Goal: Task Accomplishment & Management: Use online tool/utility

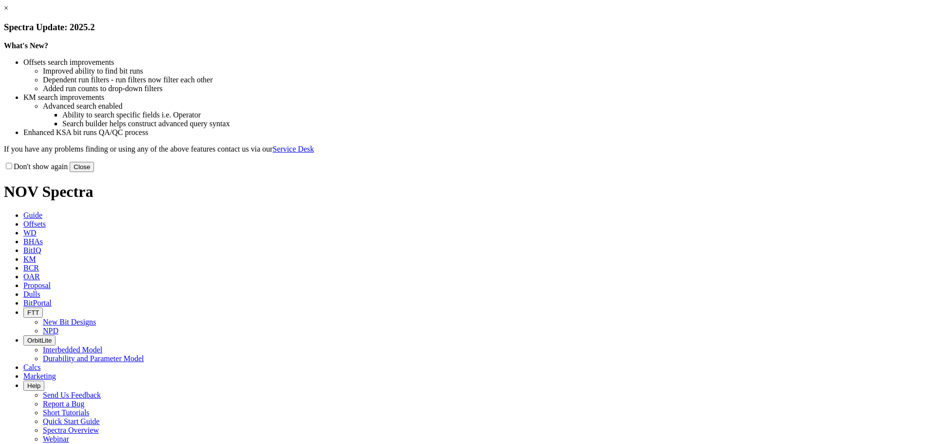
click at [94, 172] on button "Close" at bounding box center [82, 167] width 24 height 10
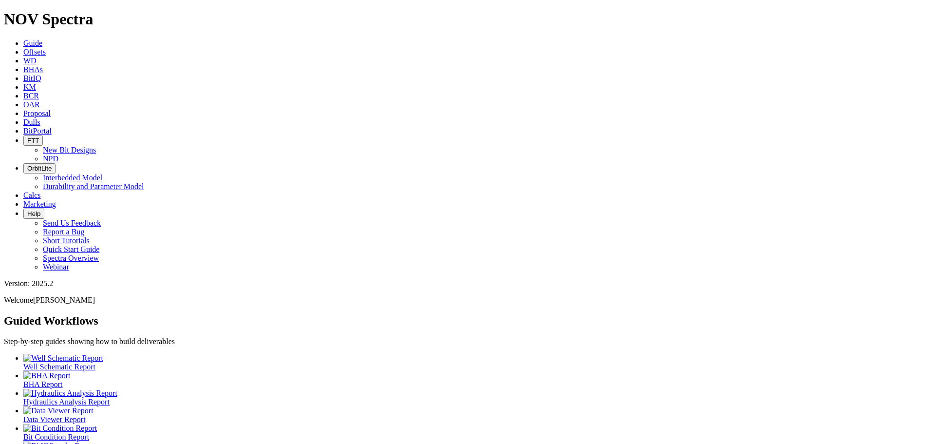
click at [46, 48] on link "Offsets" at bounding box center [34, 52] width 22 height 8
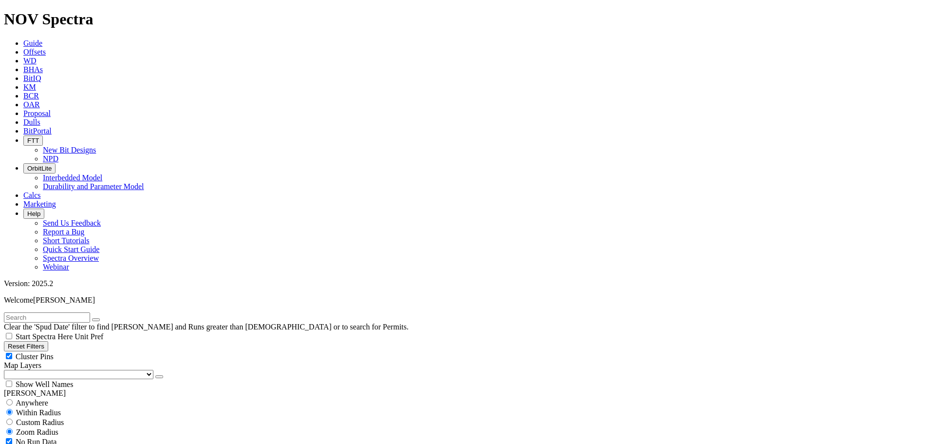
click at [61, 312] on input "text" at bounding box center [47, 317] width 86 height 10
type input "EOG"
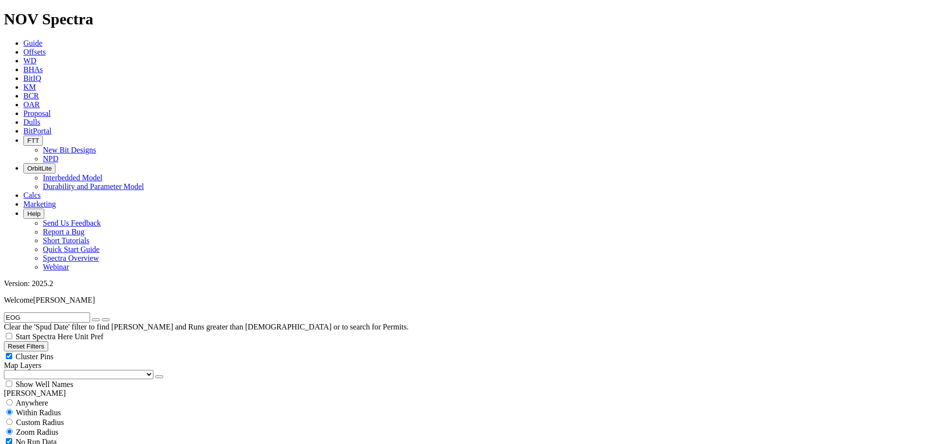
select select "12.25"
checkbox input "false"
select select "? number:12.25 ?"
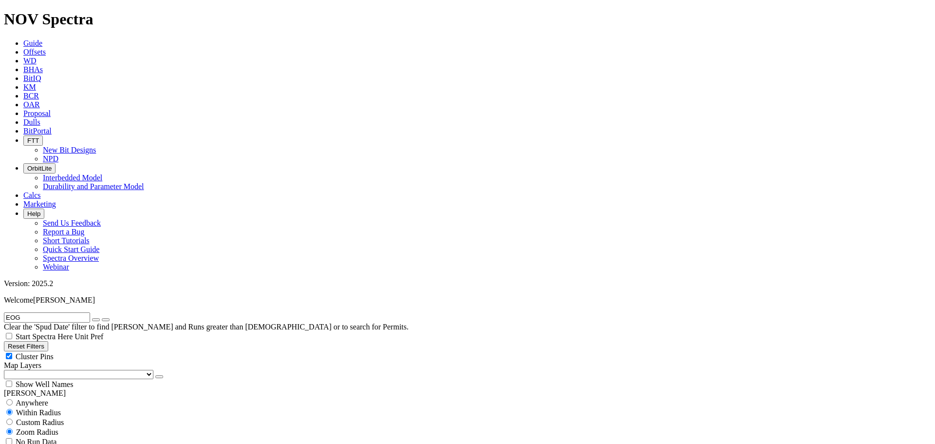
type input "3500"
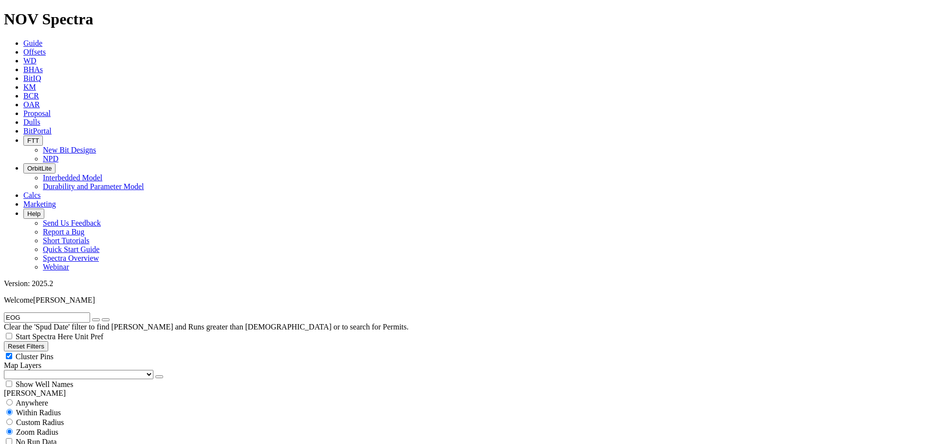
type input "5000"
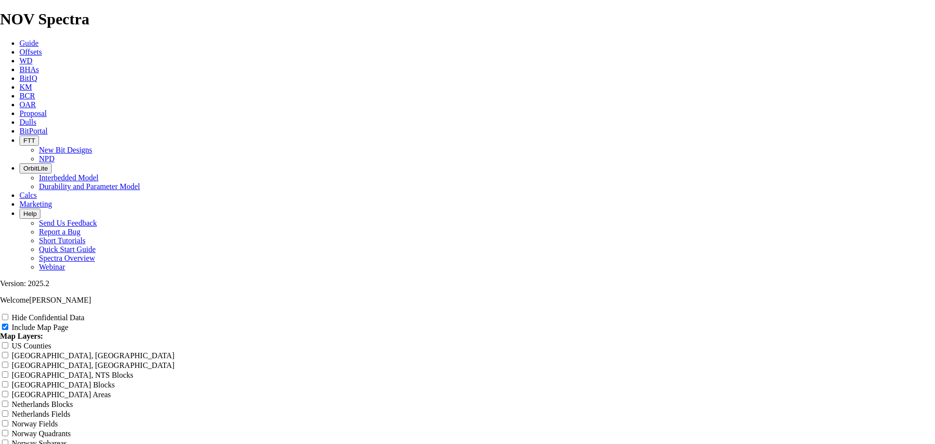
scroll to position [1251, 0]
drag, startPoint x: 556, startPoint y: 38, endPoint x: 402, endPoint y: 44, distance: 154.1
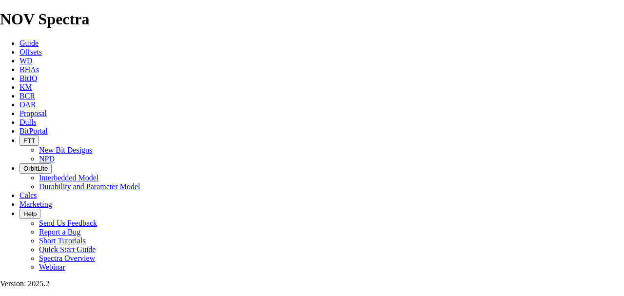
scroll to position [341, 0]
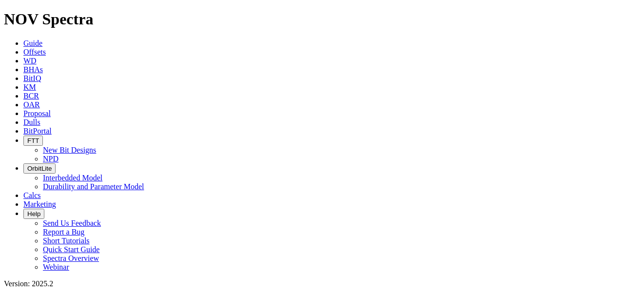
checkbox input "false"
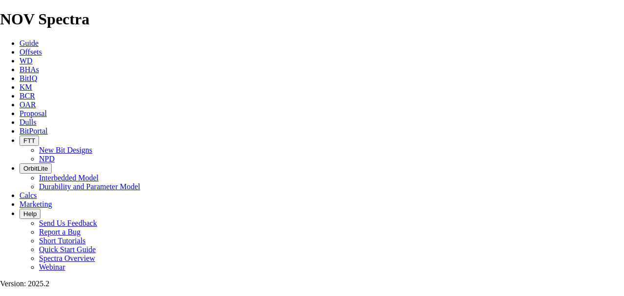
drag, startPoint x: 371, startPoint y: 68, endPoint x: 205, endPoint y: 65, distance: 166.7
type input "1"
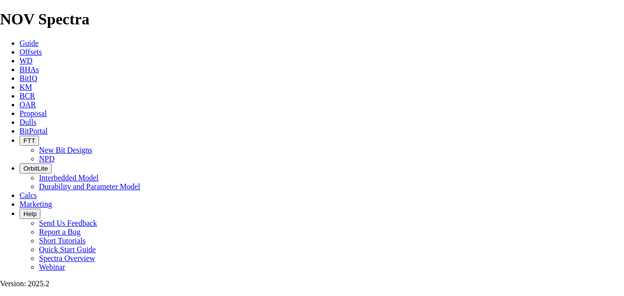
type input "1"
type input "12"
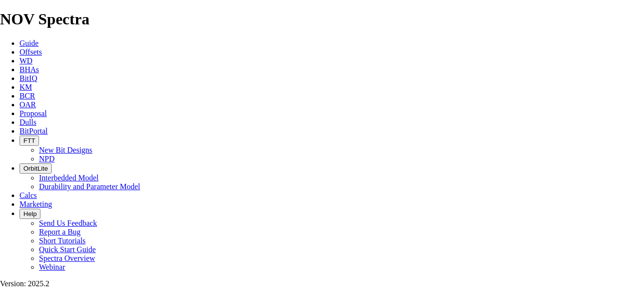
type input "12"
type input "12."
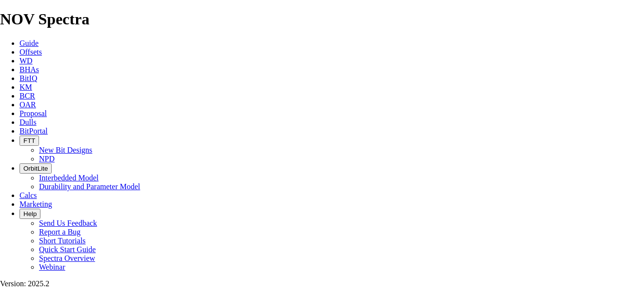
type input "12."
type input "12.2"
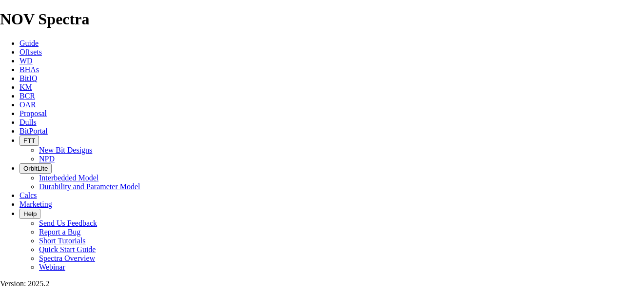
type input "12.2"
type input "12.25"
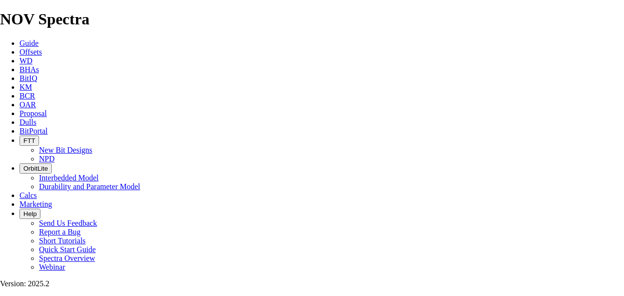
type input "12.25"
type input "12.25 ="
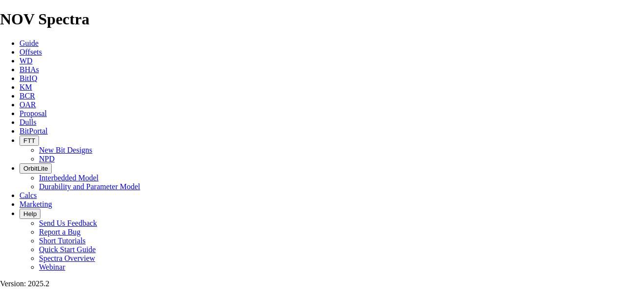
type input "12.25 ="
type input "12.25"
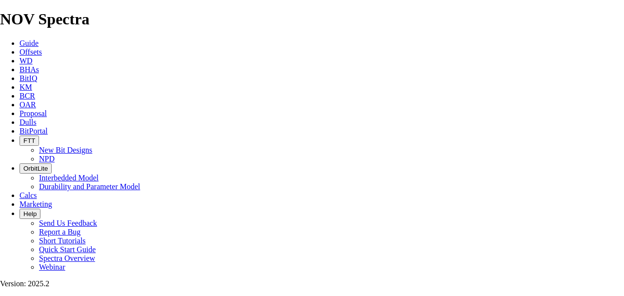
type input "12.25"
type input "12.25 E"
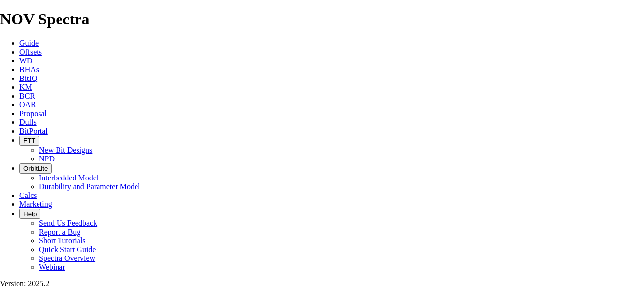
type input "12.25 E"
type input "12.25 EO"
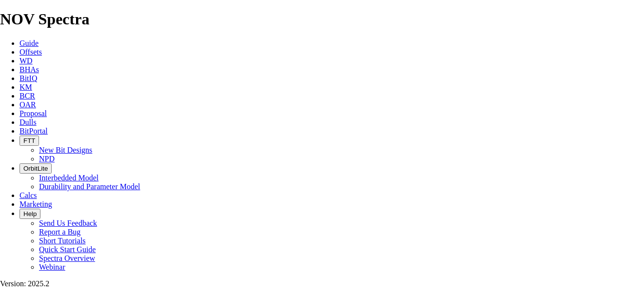
type input "12.25 EO"
type input "12.25 EOG"
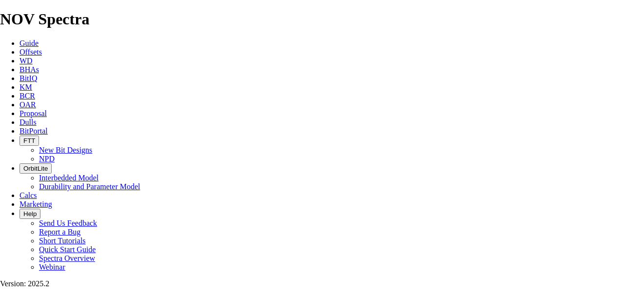
type input "12.25 EOG"
type input "12.25 EOG -"
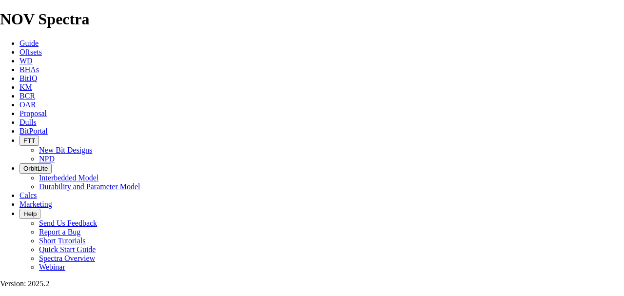
type input "12.25 EOG -"
type input "12.25 EOG - N"
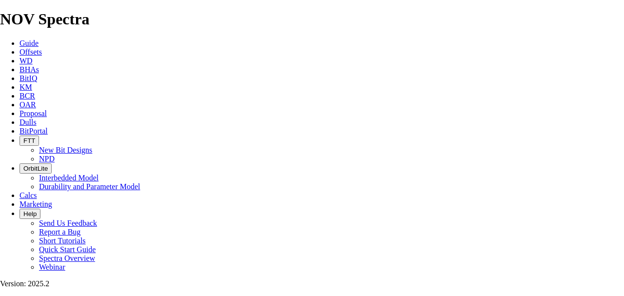
type input "12.25 EOG - N"
type input "12.25 EOG - Ne"
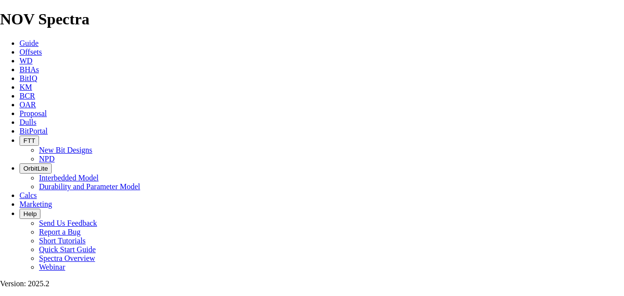
type input "12.25 EOG - Ne"
type input "12.25 EOG - Nea"
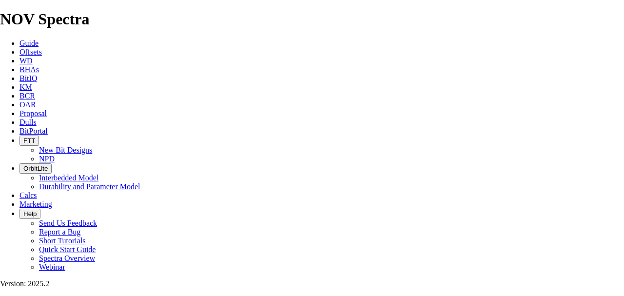
type input "12.25 EOG - Nea"
type input "12.25 EOG - Near"
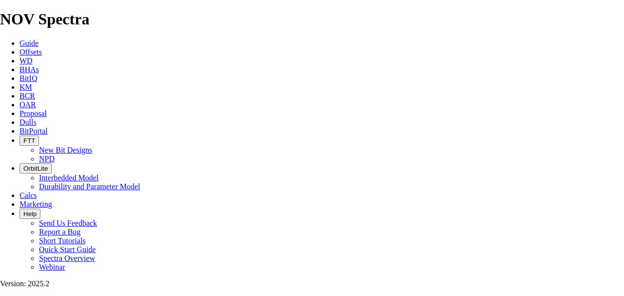
type input "12.25 EOG - Near"
type input "12.25 EOG - Nearb"
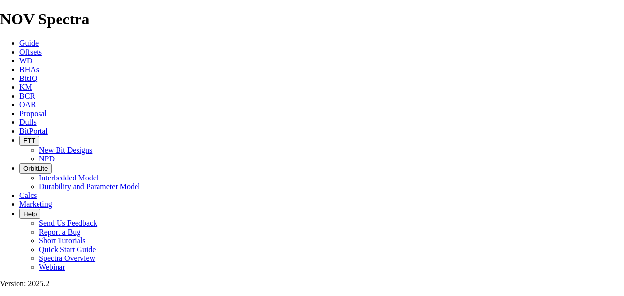
type input "12.25 EOG - Nearb"
type input "12.25 EOG - Nearby"
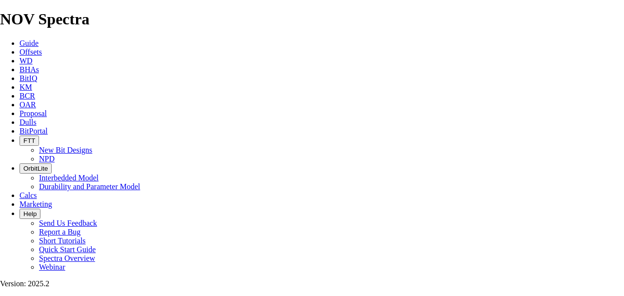
type input "12.25 EOG - Nearby"
type input "12.25 EOG - Nearby O"
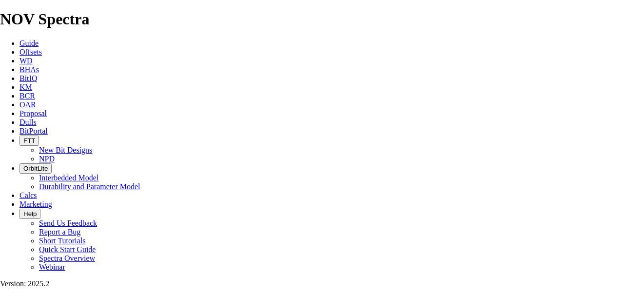
type input "12.25 EOG - Nearby O"
type input "12.25 EOG - Nearby Of"
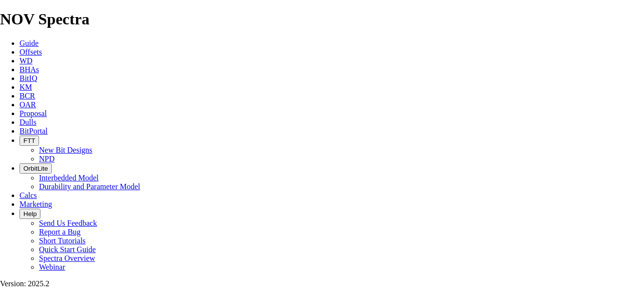
type input "12.25 EOG - Nearby Of"
type input "12.25 EOG - Nearby Off"
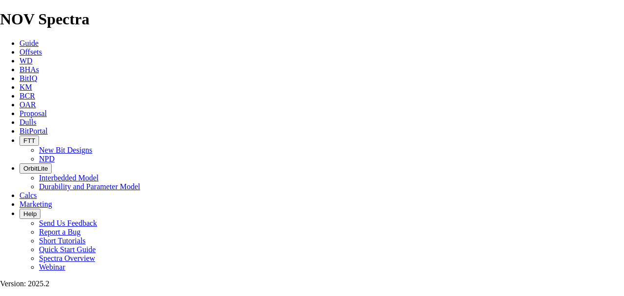
type input "12.25 EOG - Nearby Off"
type input "12.25 EOG - Nearby Offs"
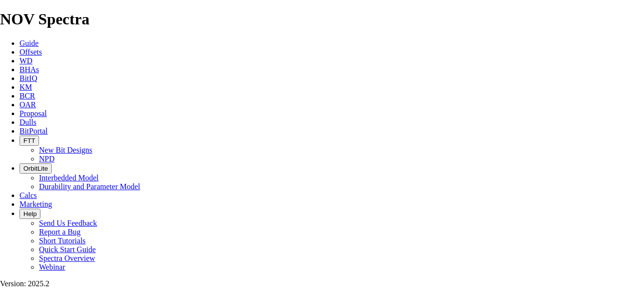
type input "12.25 EOG - Nearby Offs"
type input "12.25 EOG - Nearby Offse"
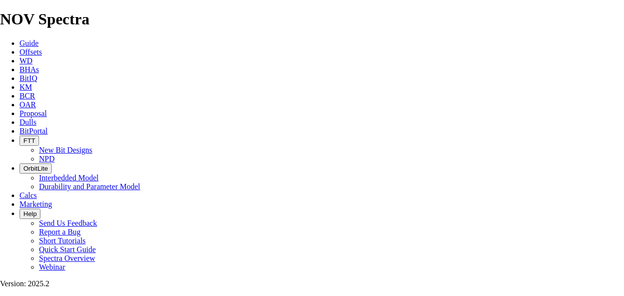
type input "12.25 EOG - Nearby Offse"
type input "12.25 EOG - Nearby Offset"
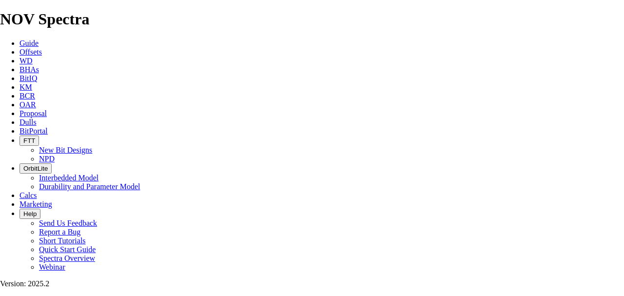
type input "12.25 EOG - Nearby Offset"
type input "12.25 EOG - Nearby Offsets"
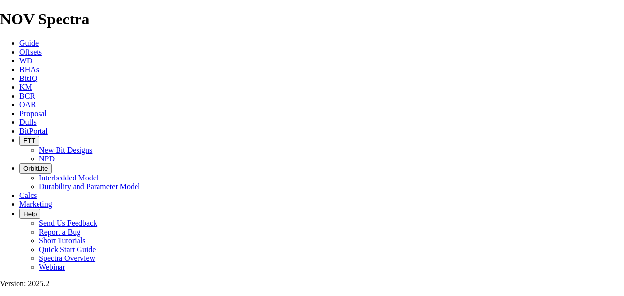
type input "12.25 EOG - Nearby Offsets"
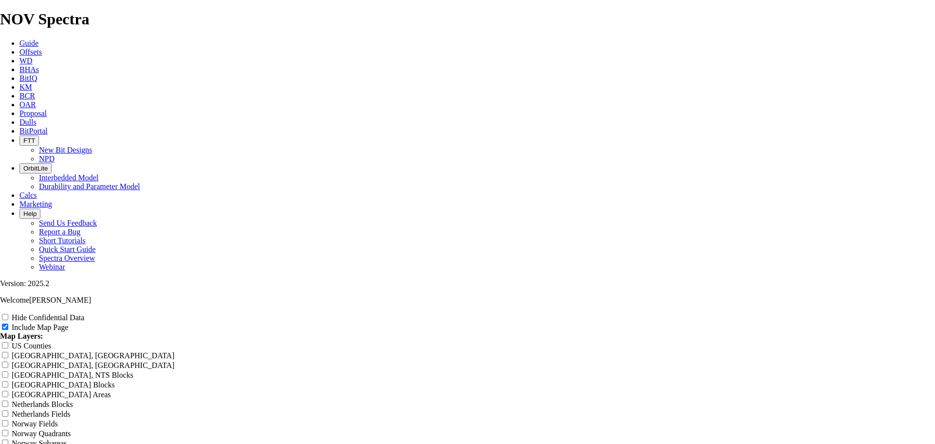
scroll to position [1289, 0]
type input "12.25 EOG - Nearby Offsets"
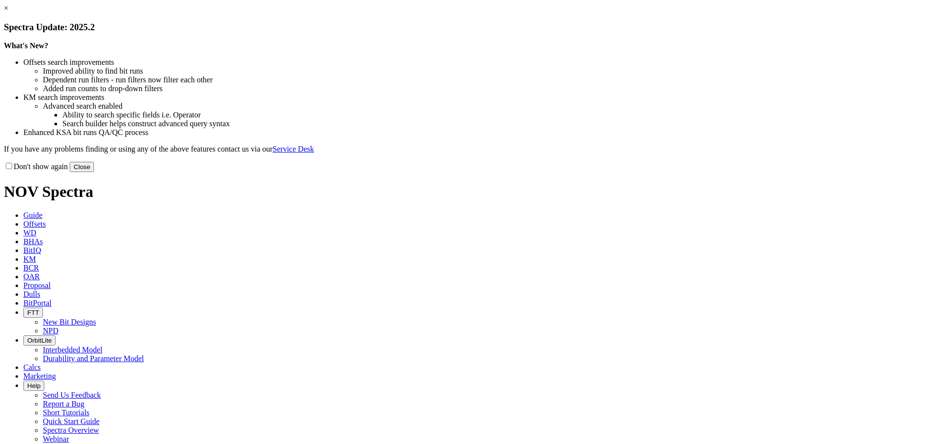
click at [94, 172] on button "Close" at bounding box center [82, 167] width 24 height 10
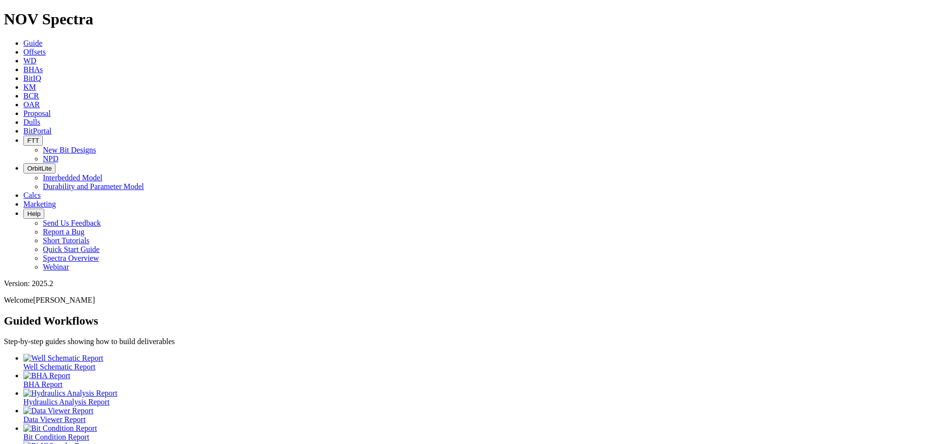
click at [23, 48] on icon at bounding box center [23, 52] width 0 height 8
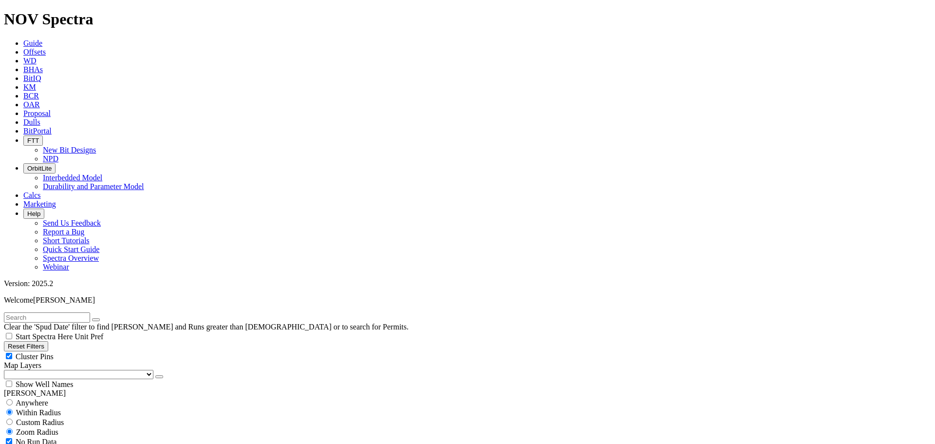
scroll to position [228, 0]
click at [33, 312] on input "text" at bounding box center [47, 317] width 86 height 10
type input "EOG"
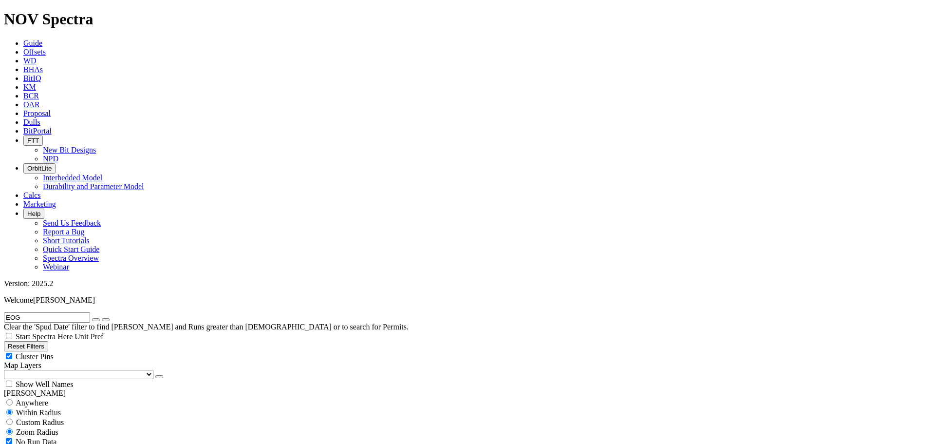
select select "8.75"
checkbox input "false"
select select "? number:8.75 ?"
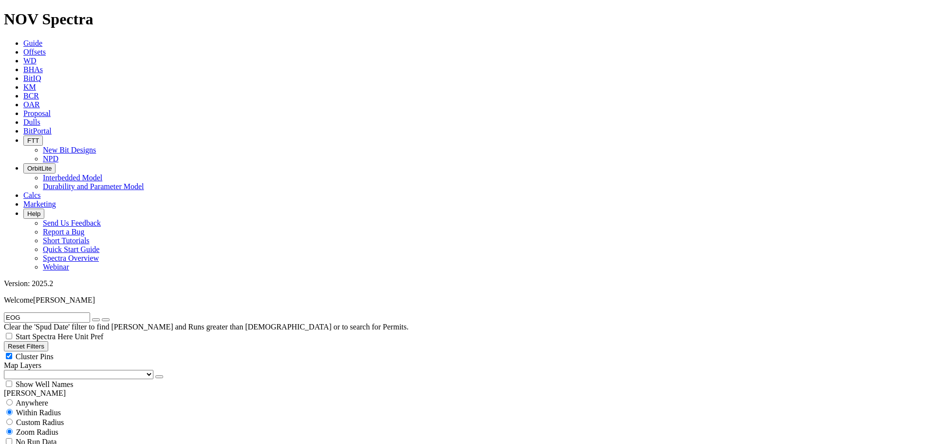
type input "5000"
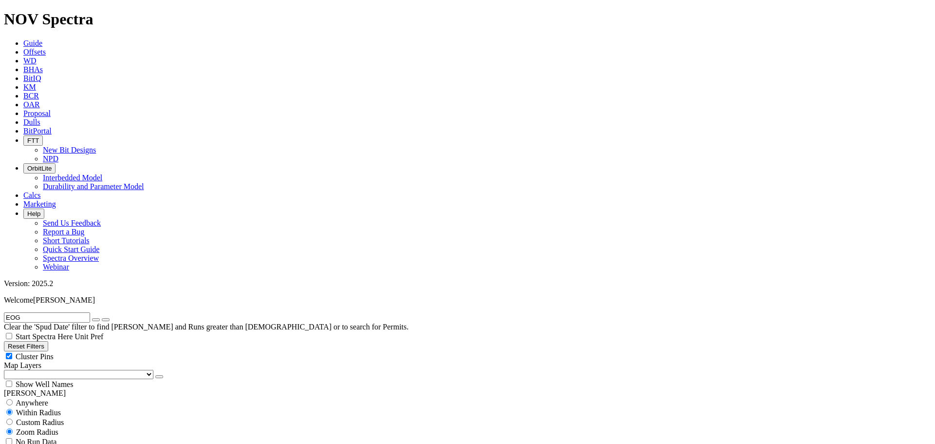
type input "6000"
type input "5600"
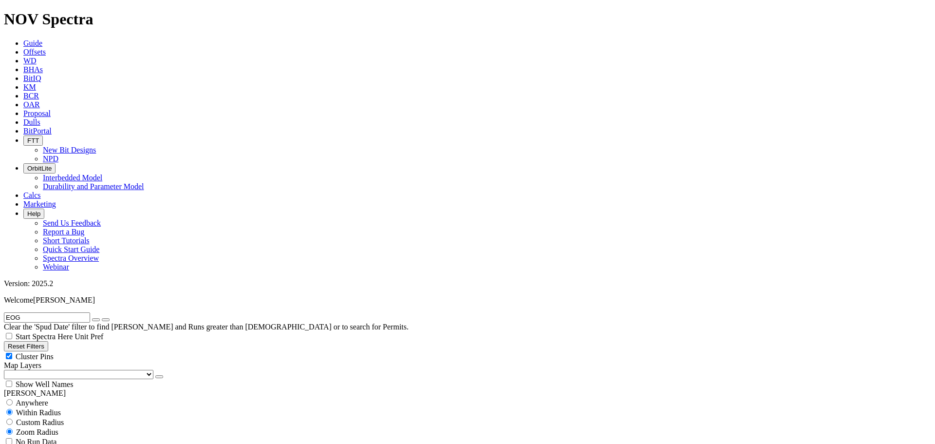
type input "6300"
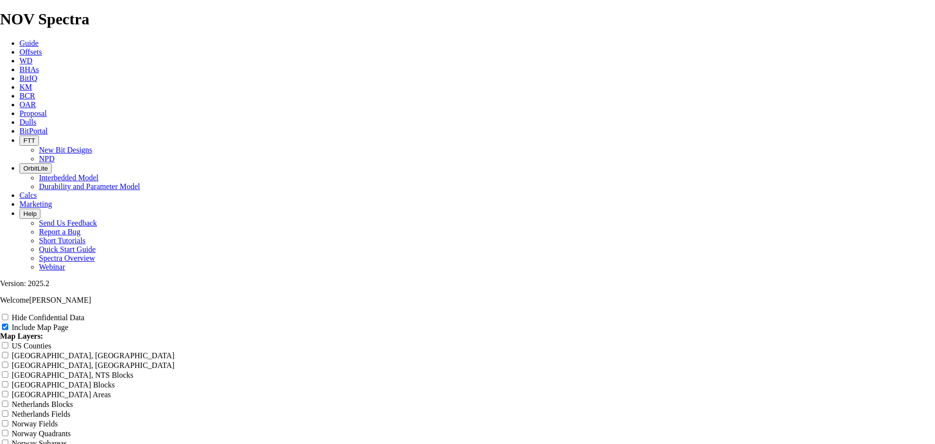
scroll to position [1251, 0]
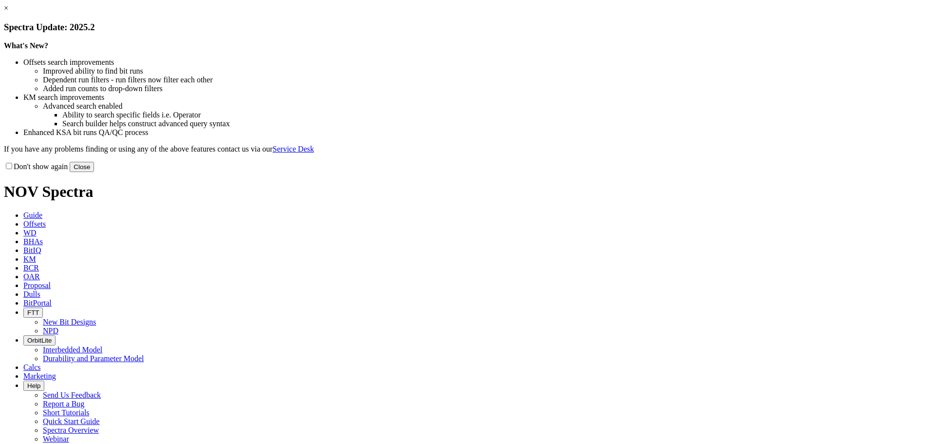
click at [94, 172] on button "Close" at bounding box center [82, 167] width 24 height 10
